Goal: Information Seeking & Learning: Learn about a topic

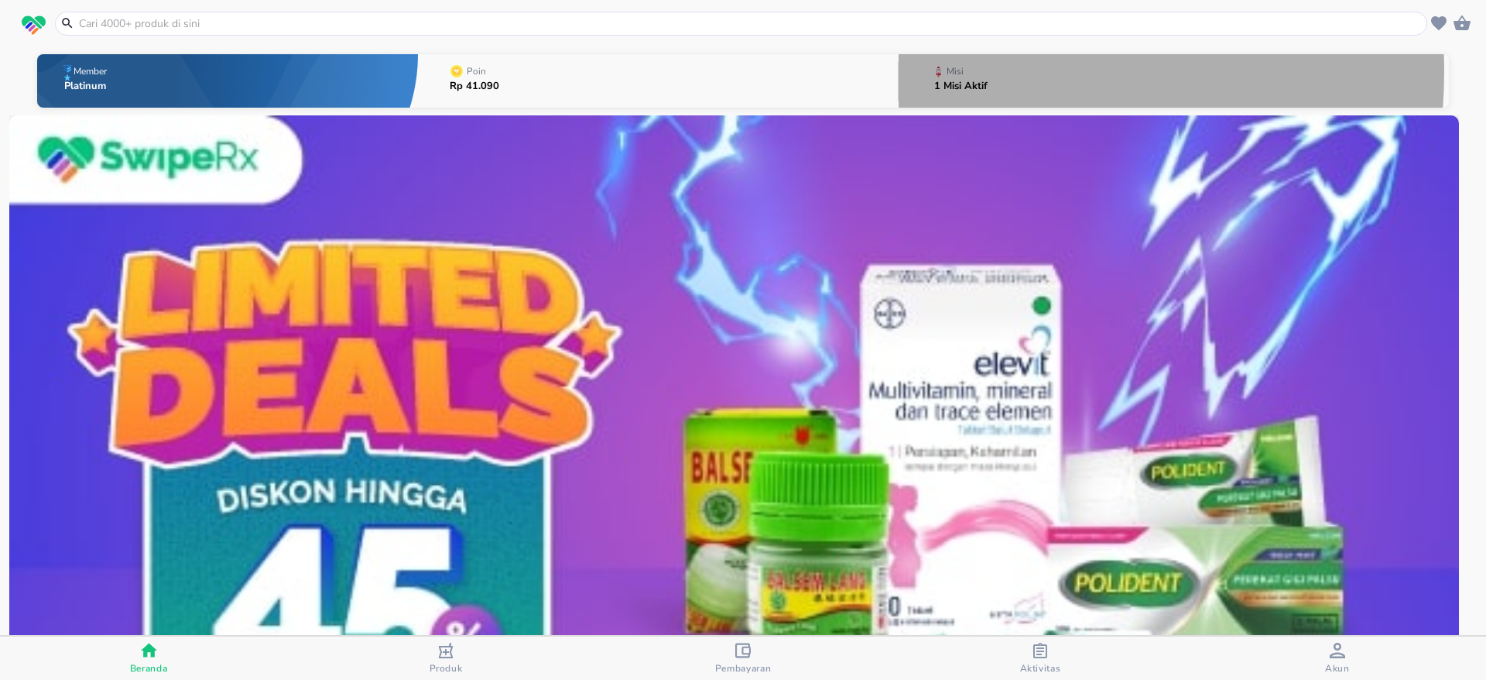
click at [955, 72] on div "Misi" at bounding box center [964, 71] width 60 height 19
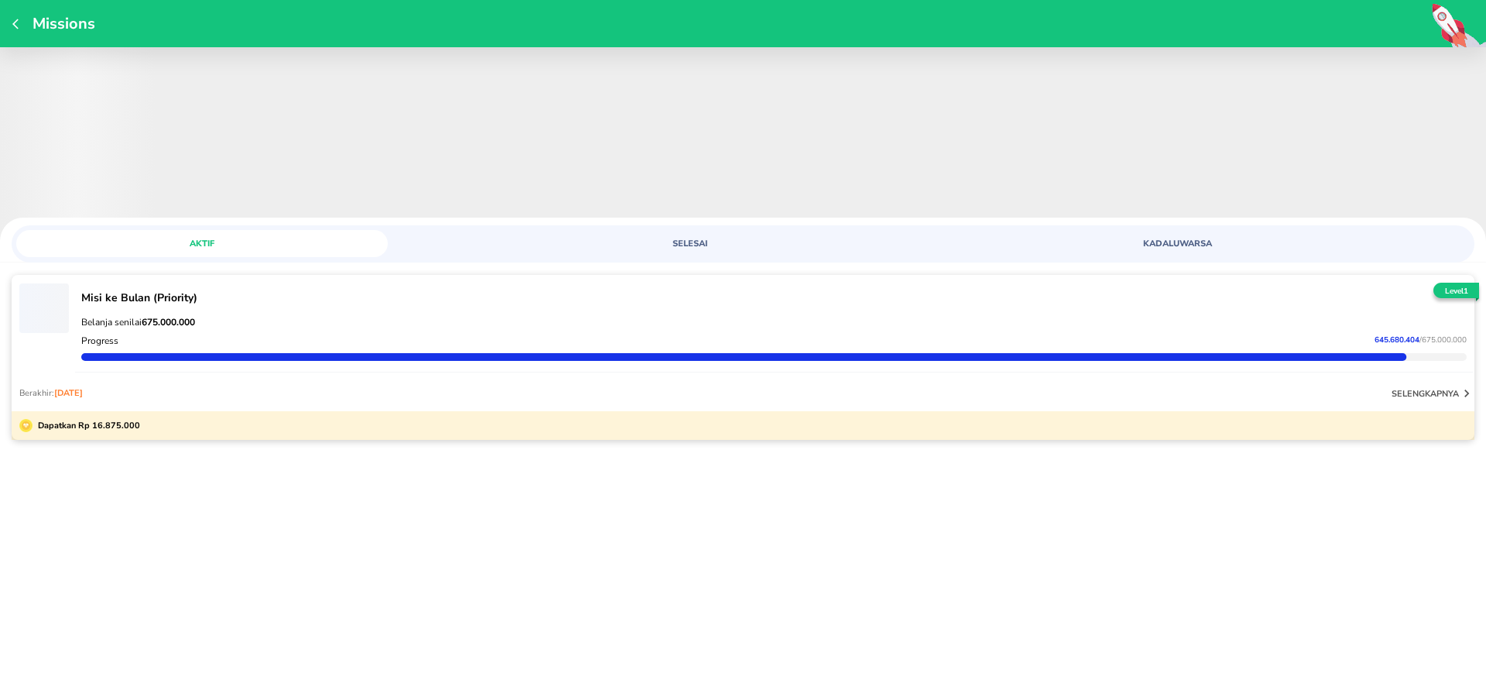
click at [1419, 392] on p "selengkapnya" at bounding box center [1425, 394] width 67 height 12
